Goal: Transaction & Acquisition: Purchase product/service

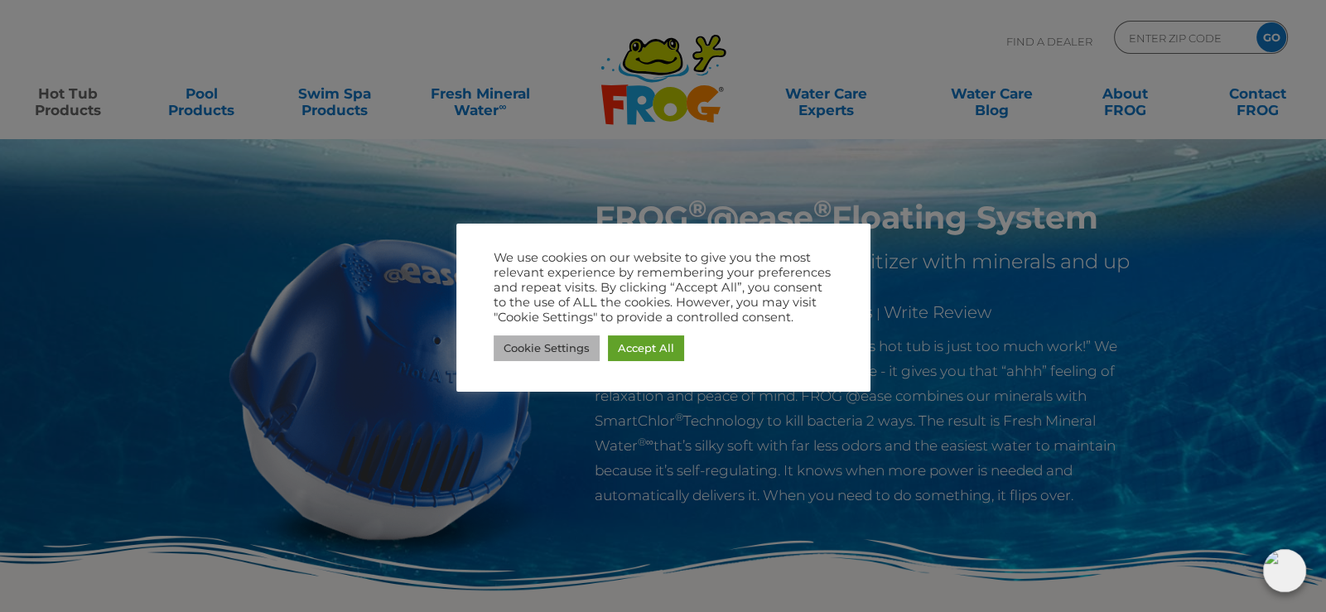
click at [570, 346] on link "Cookie Settings" at bounding box center [546, 348] width 106 height 26
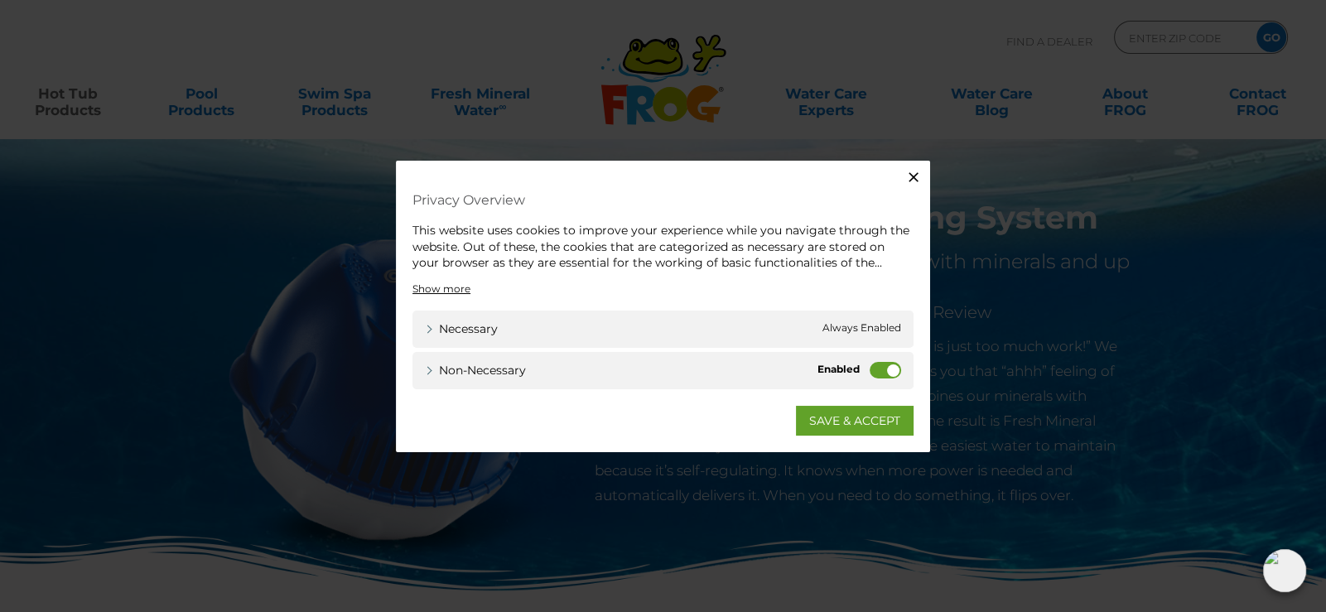
click at [881, 366] on label "Non-necessary" at bounding box center [884, 369] width 31 height 17
click at [0, 0] on input "Non-necessary" at bounding box center [0, 0] width 0 height 0
click at [829, 416] on link "SAVE & ACCEPT" at bounding box center [855, 420] width 118 height 30
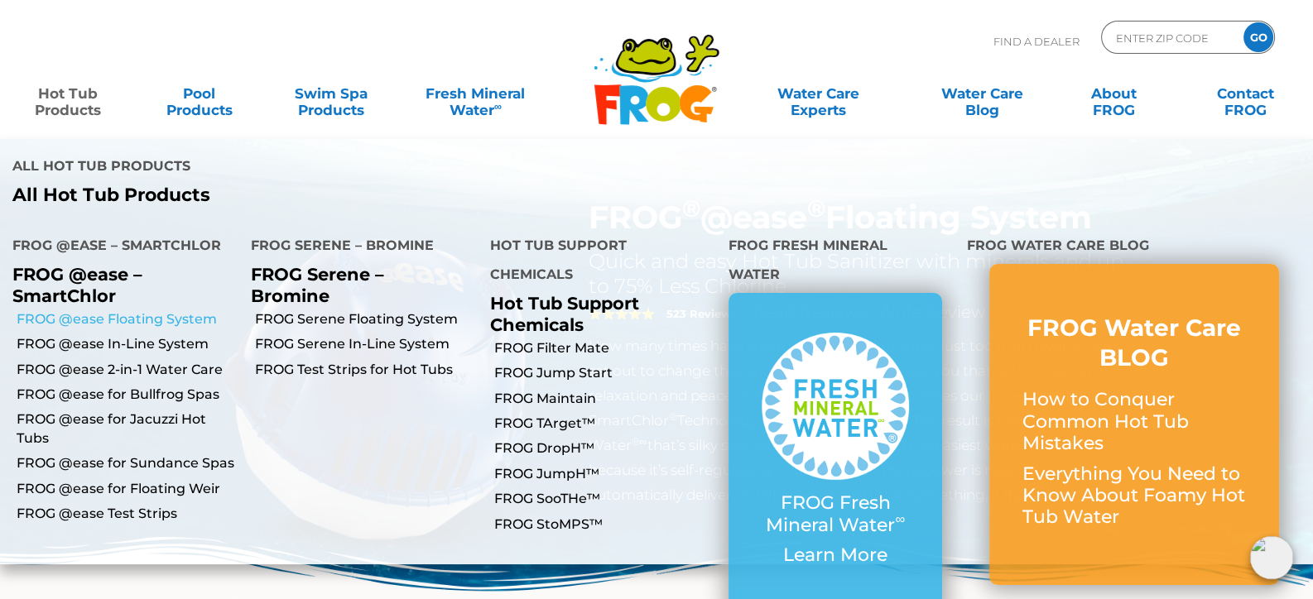
click at [104, 310] on link "FROG @ease Floating System" at bounding box center [128, 319] width 222 height 18
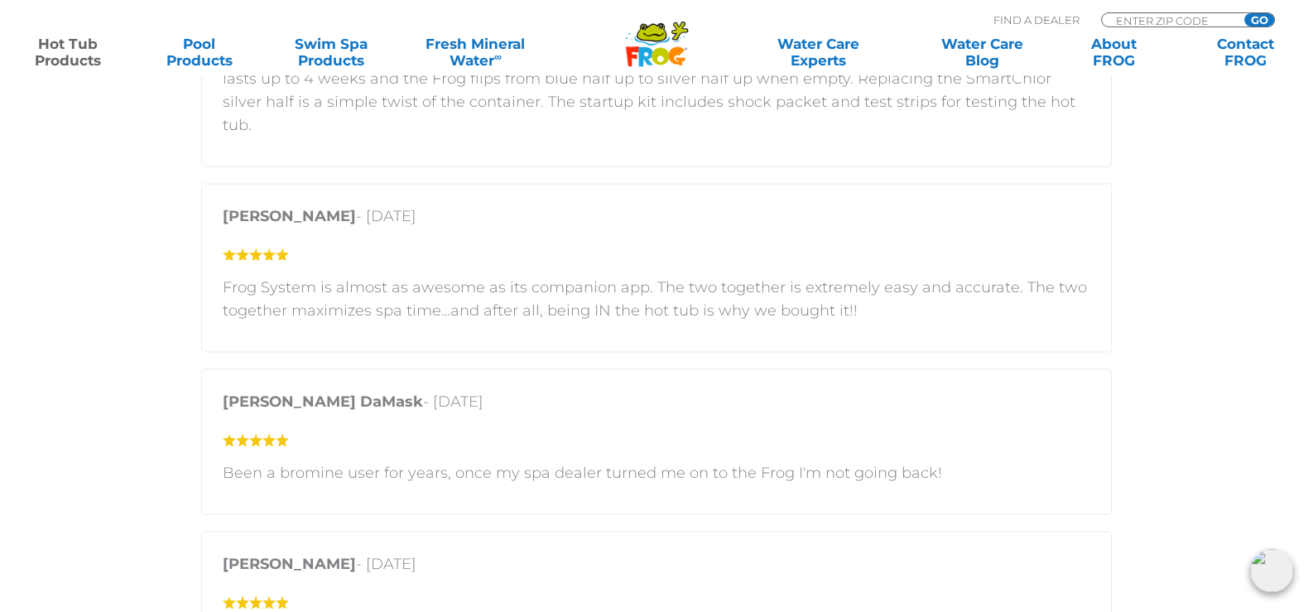
scroll to position [3145, 0]
